Goal: Navigation & Orientation: Find specific page/section

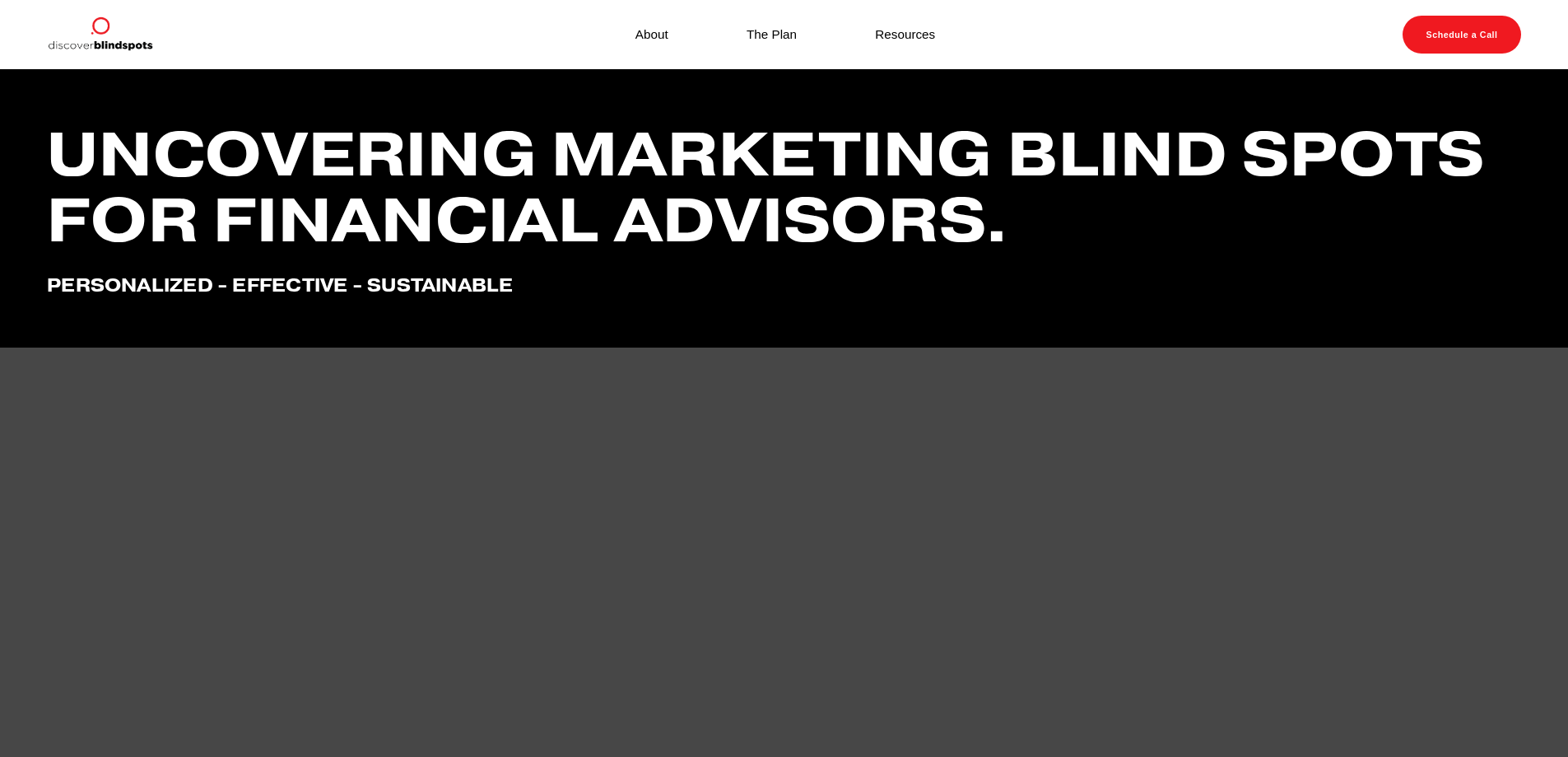
click at [903, 34] on link "Resources" at bounding box center [905, 34] width 60 height 22
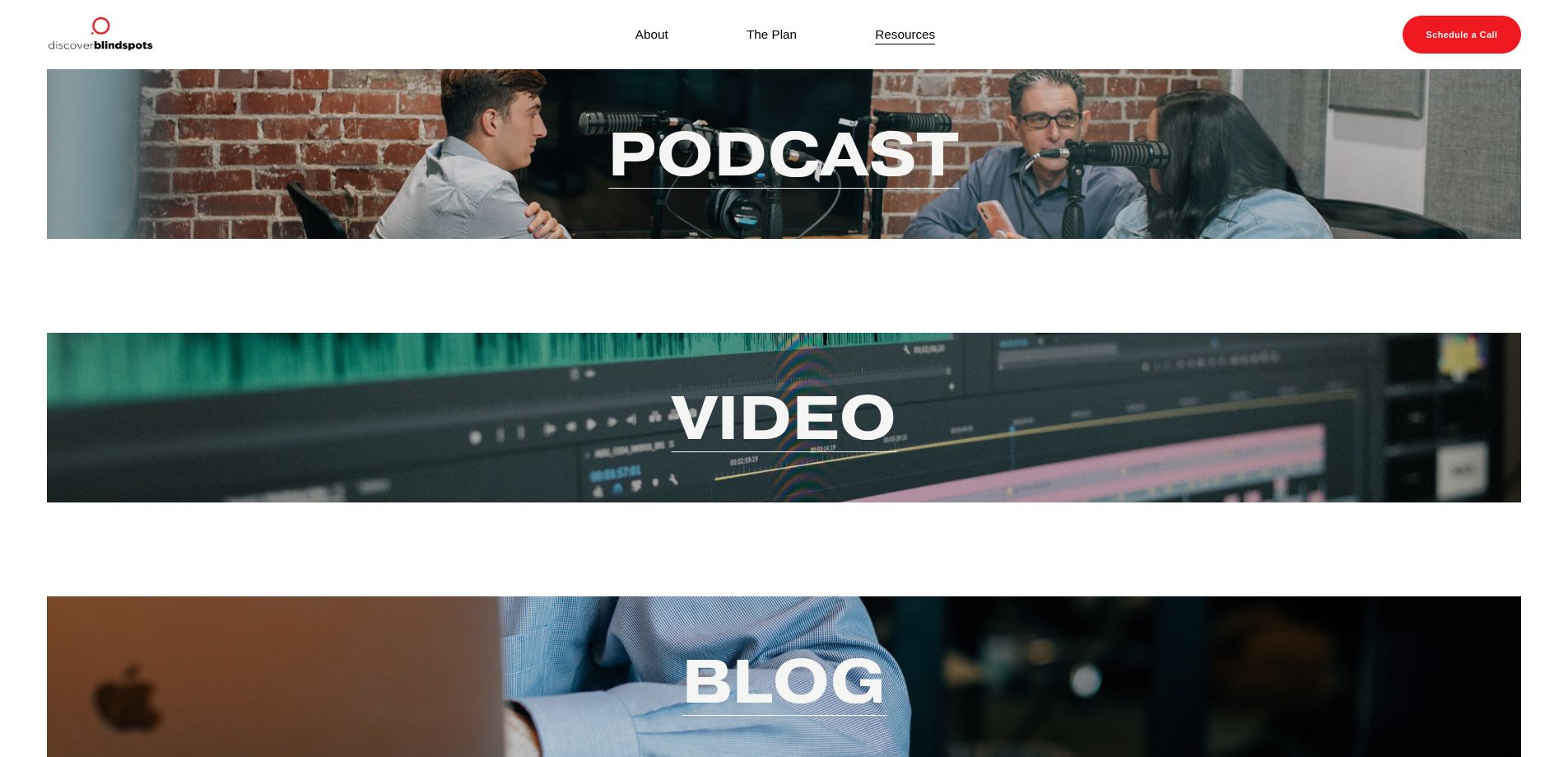
click at [780, 418] on link "Video" at bounding box center [784, 417] width 226 height 80
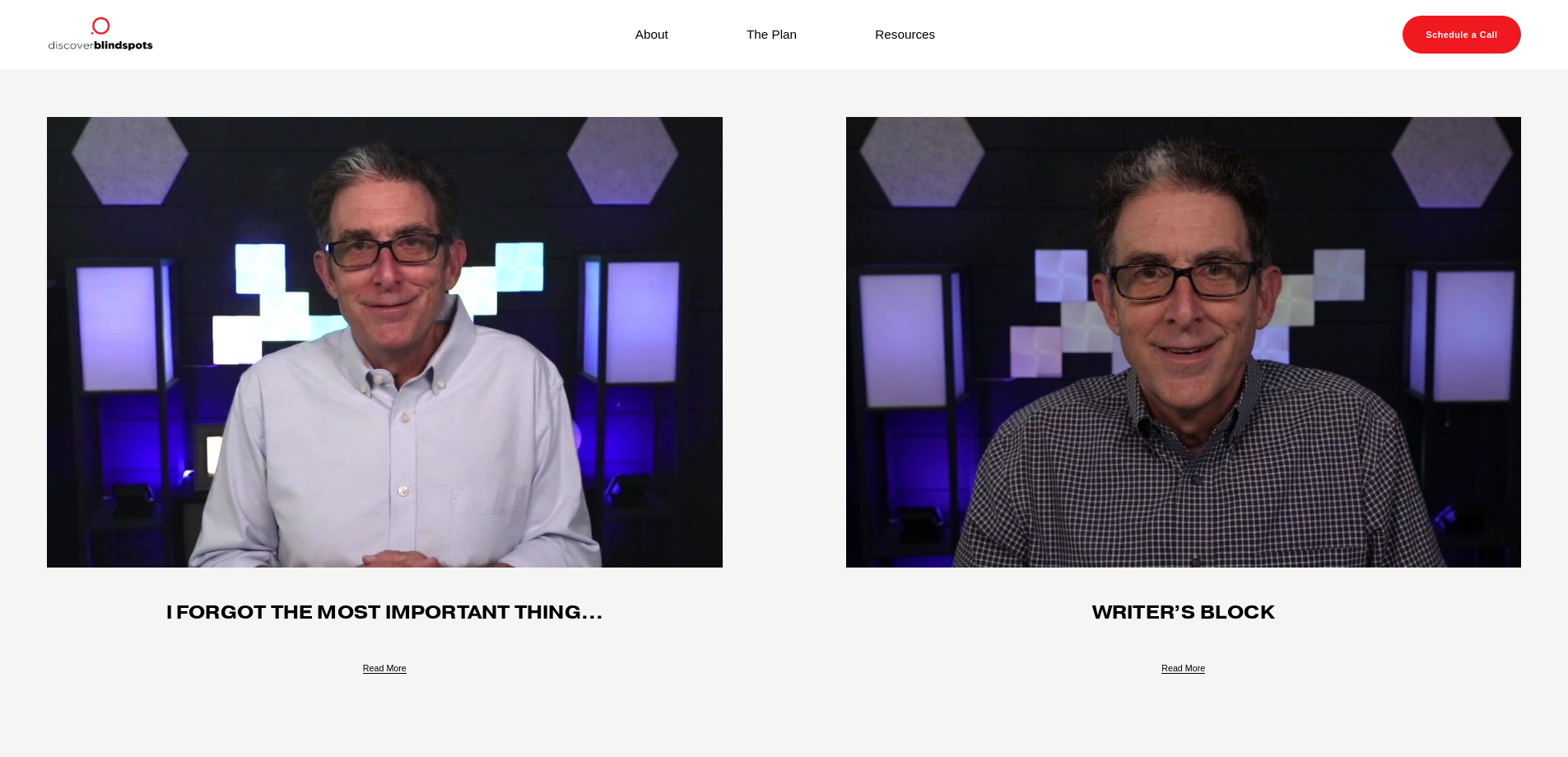
click at [106, 22] on img at bounding box center [99, 34] width 105 height 38
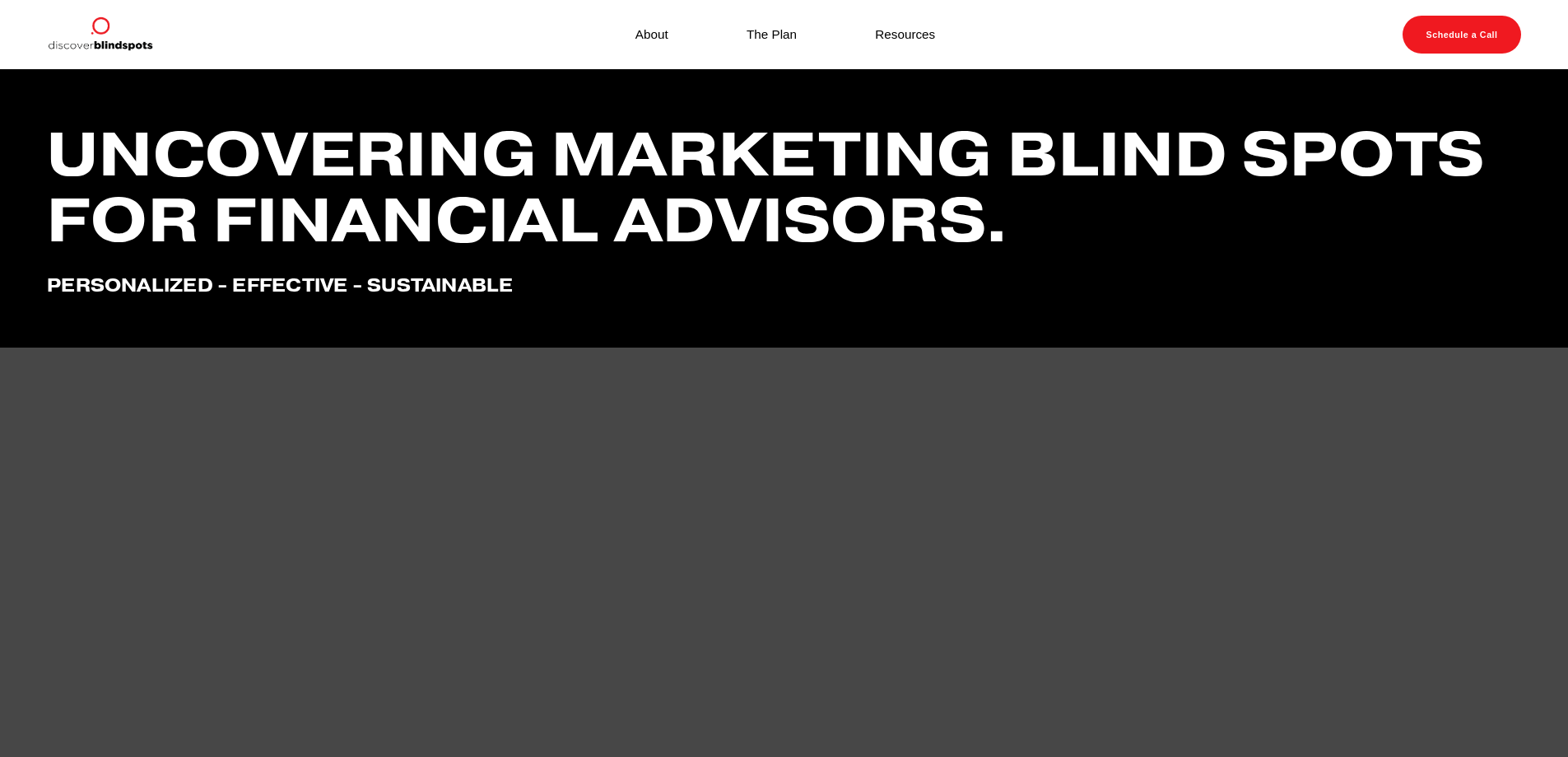
click at [773, 36] on link "The Plan" at bounding box center [772, 34] width 50 height 22
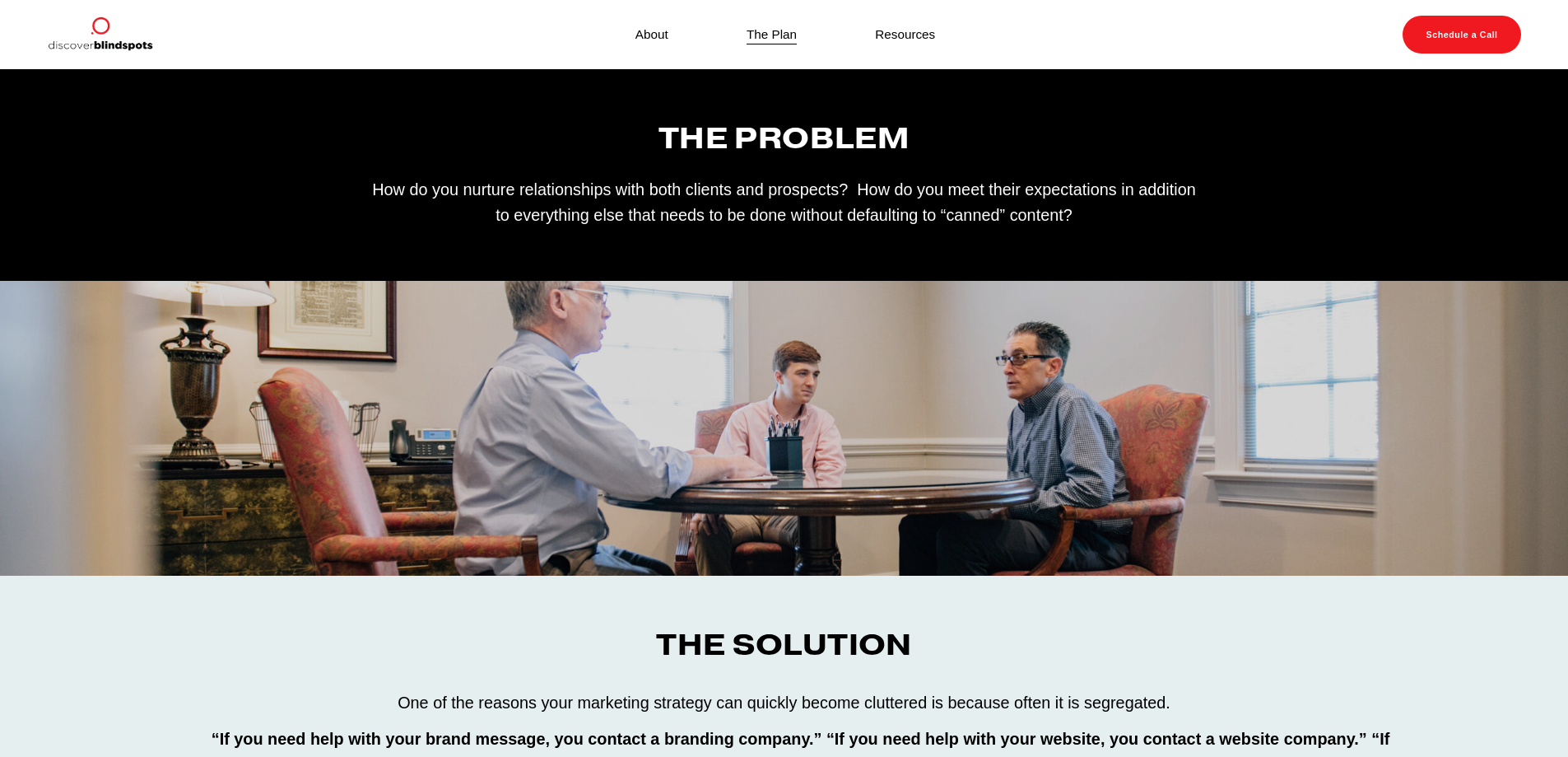
click at [921, 40] on link "Resources" at bounding box center [905, 34] width 60 height 22
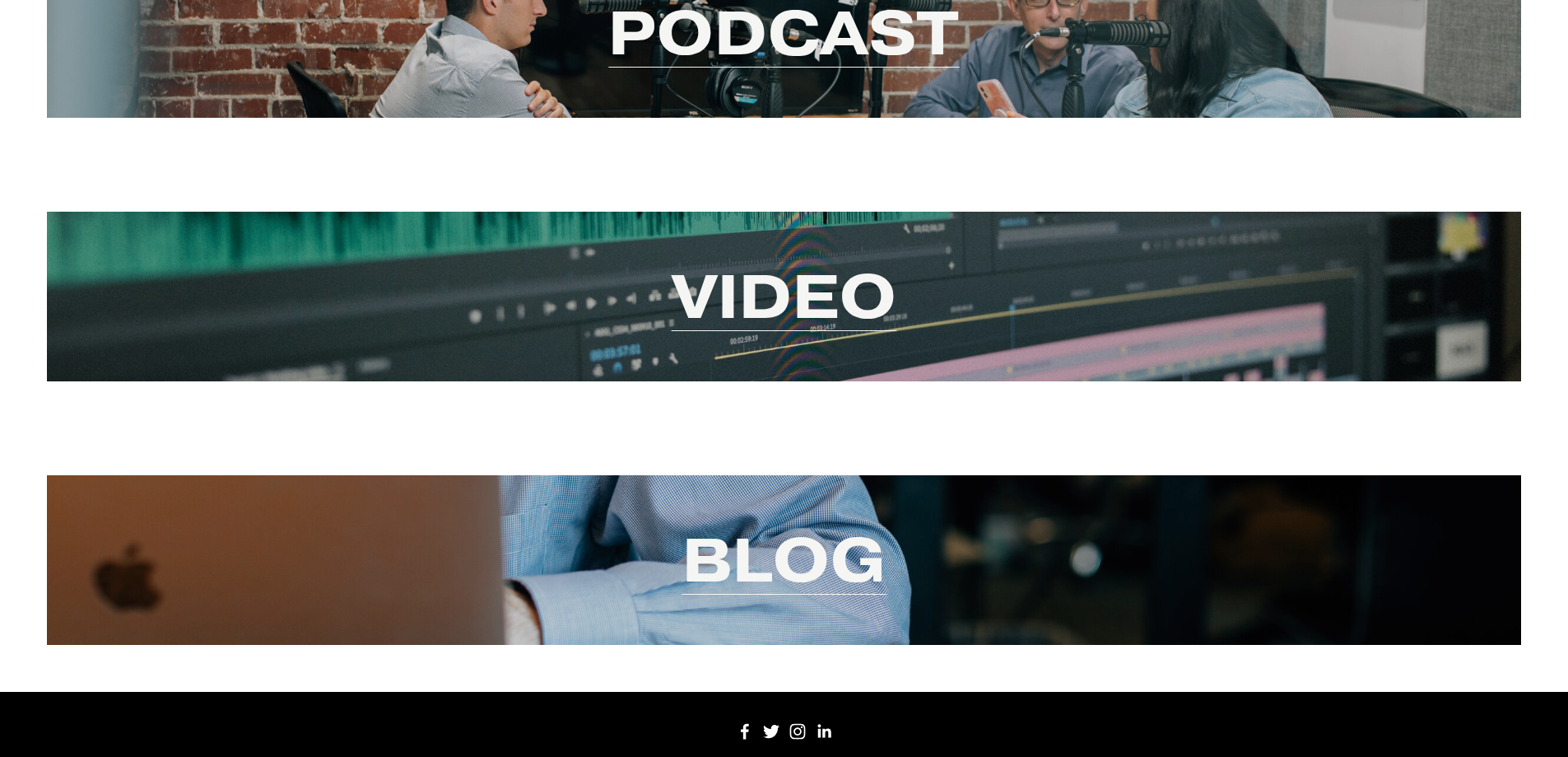
scroll to position [265, 0]
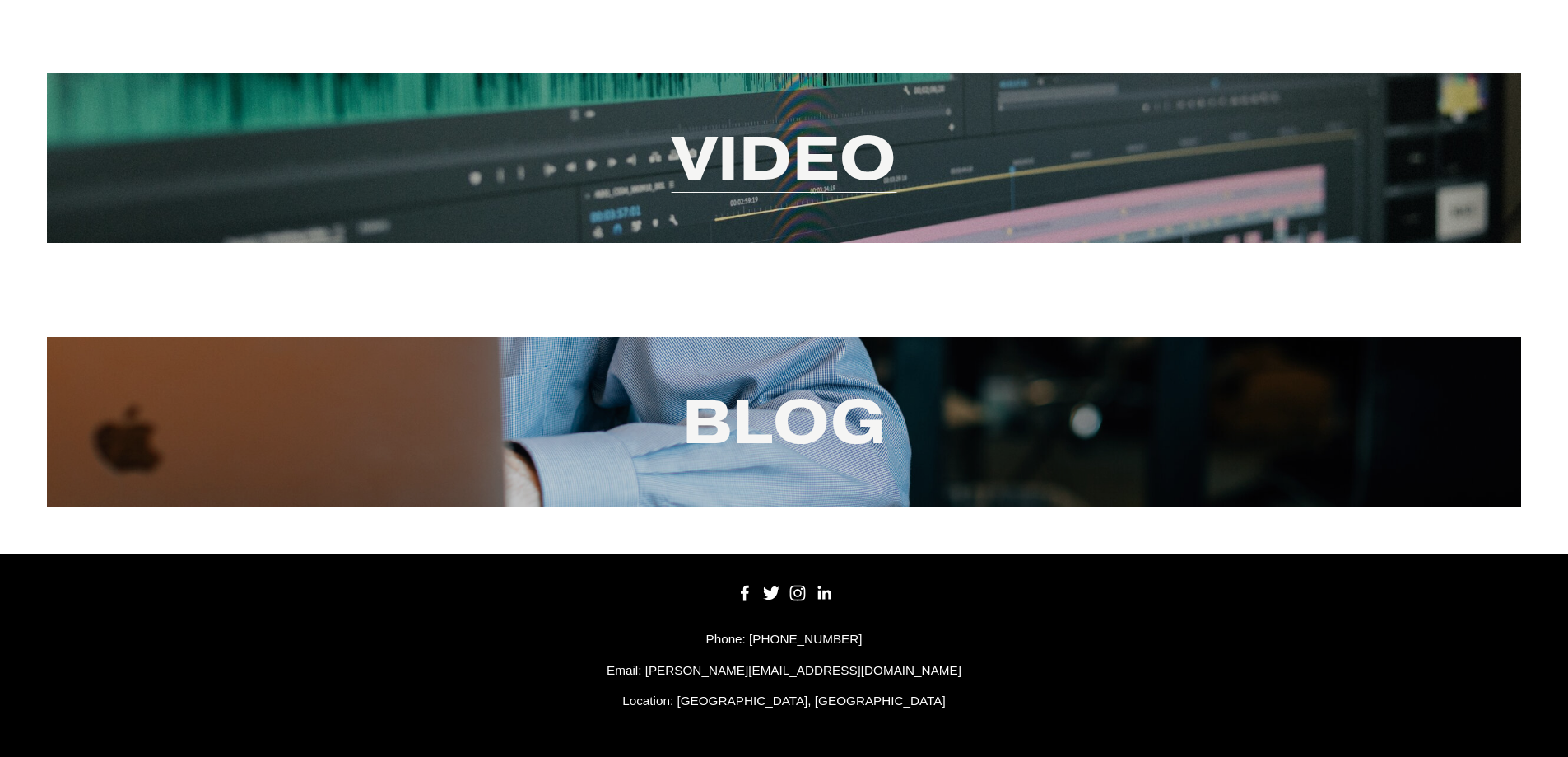
click at [789, 151] on link "Video" at bounding box center [784, 157] width 226 height 80
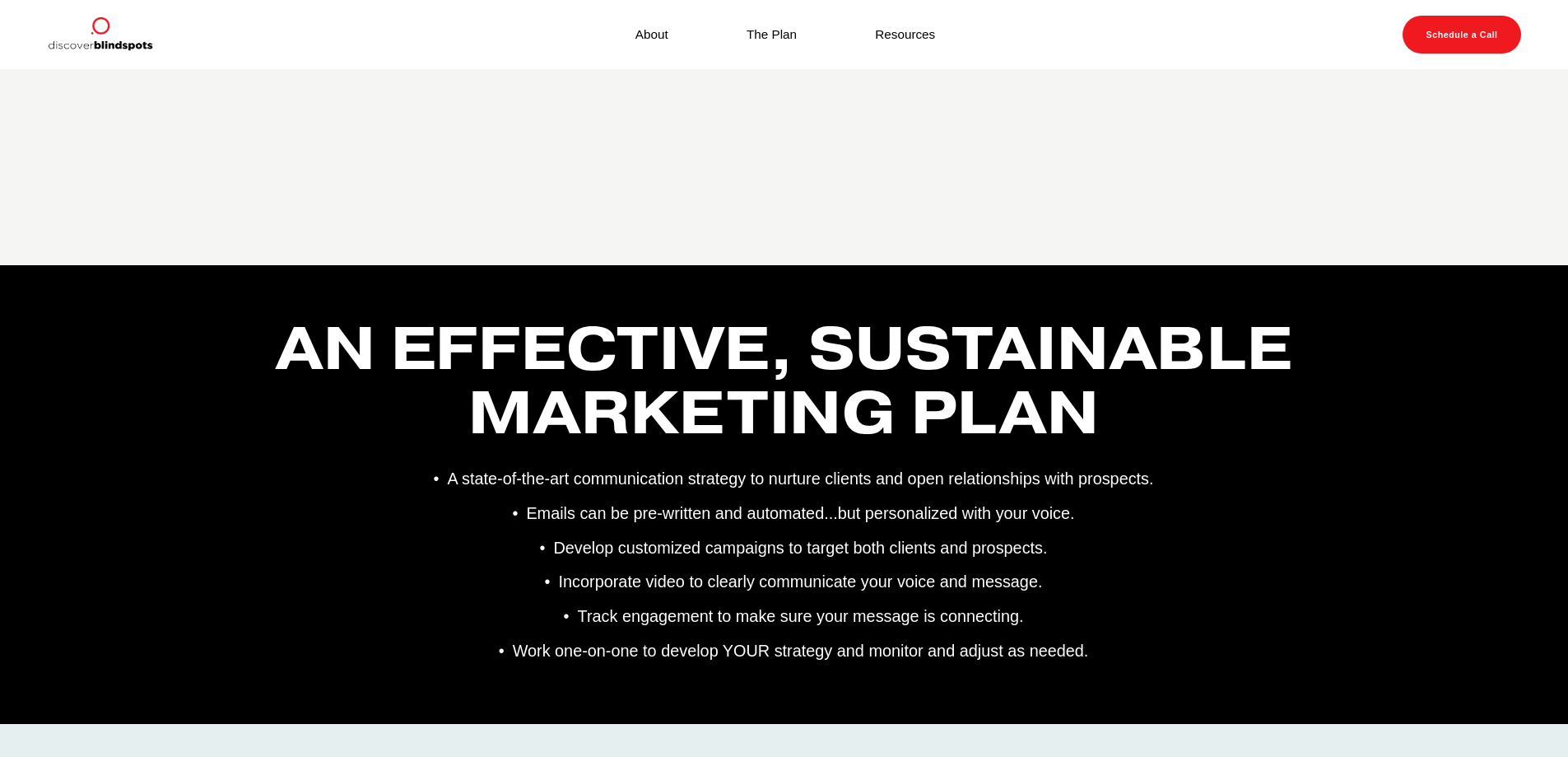
scroll to position [3439, 0]
